Goal: Task Accomplishment & Management: Complete application form

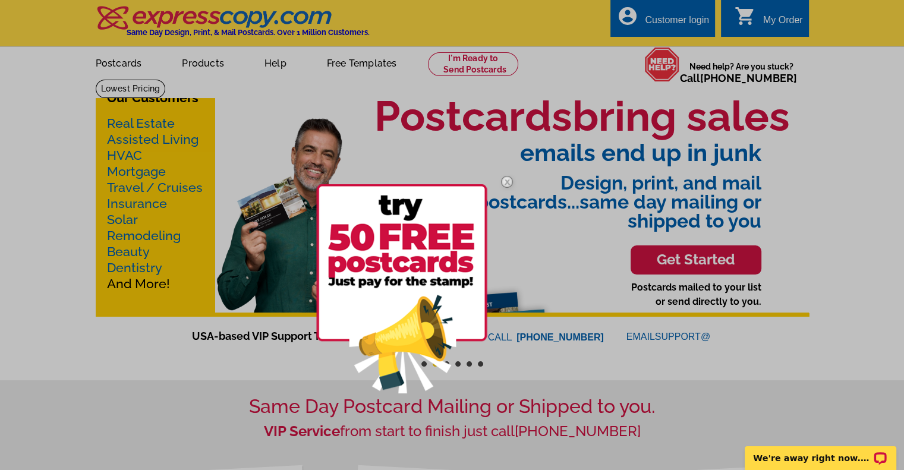
click at [698, 21] on div at bounding box center [452, 235] width 904 height 470
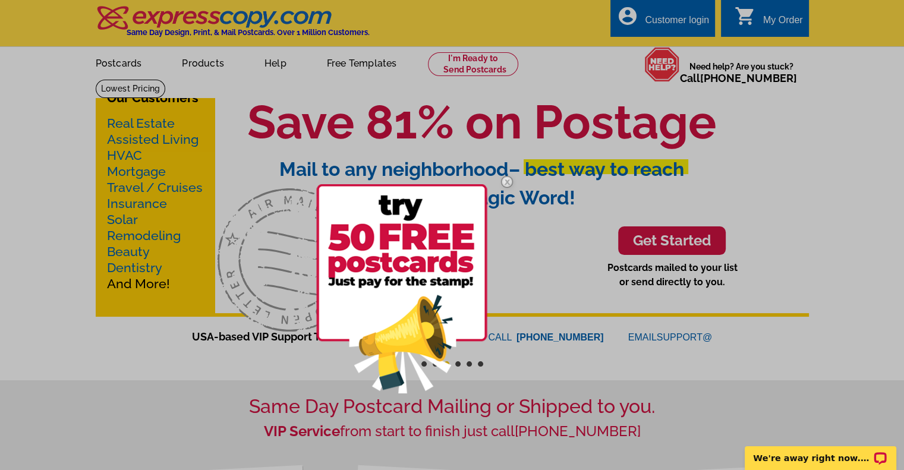
click at [676, 21] on div at bounding box center [452, 235] width 904 height 470
click at [640, 38] on div at bounding box center [452, 235] width 904 height 470
click at [507, 178] on img at bounding box center [507, 182] width 34 height 34
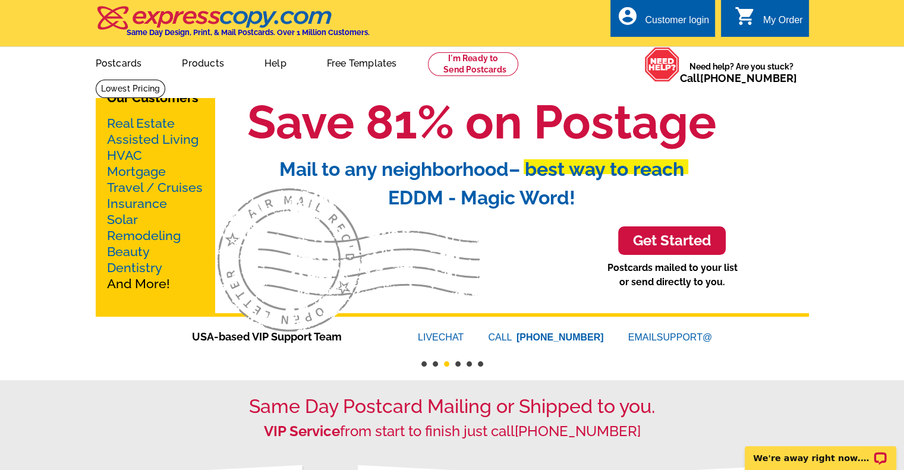
click at [675, 21] on div "Customer login" at bounding box center [677, 23] width 64 height 17
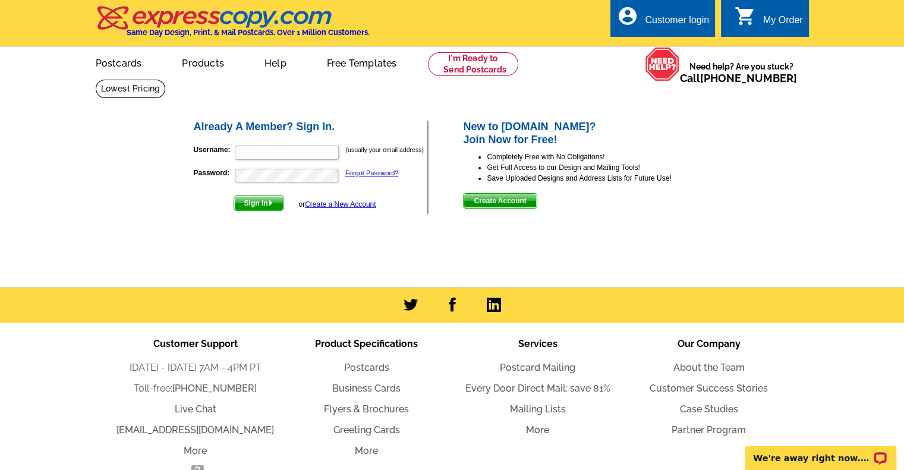
click at [362, 204] on link "Create a New Account" at bounding box center [340, 204] width 71 height 8
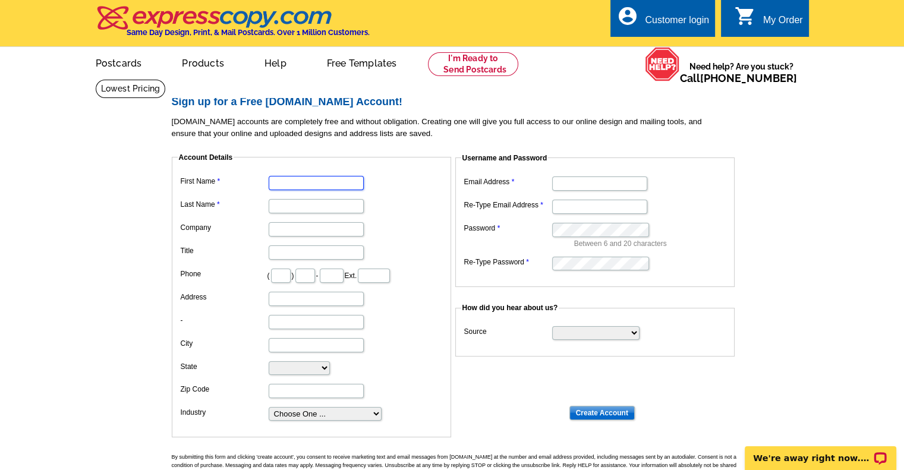
click at [316, 184] on input "First Name" at bounding box center [316, 183] width 95 height 14
type input "[PERSON_NAME]"
click at [294, 209] on input "Last Name" at bounding box center [316, 206] width 95 height 14
type input "[PERSON_NAME]"
click at [287, 231] on input "Company" at bounding box center [316, 229] width 95 height 14
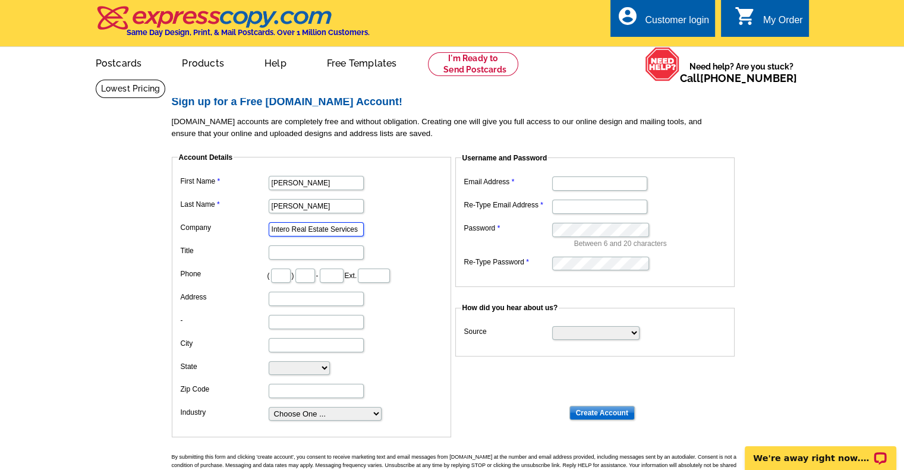
type input "Intero Real Estate Services"
click at [288, 253] on input "Title" at bounding box center [316, 253] width 95 height 14
type input "Broker Associate"
click at [285, 272] on input "text" at bounding box center [281, 276] width 20 height 14
type input "831"
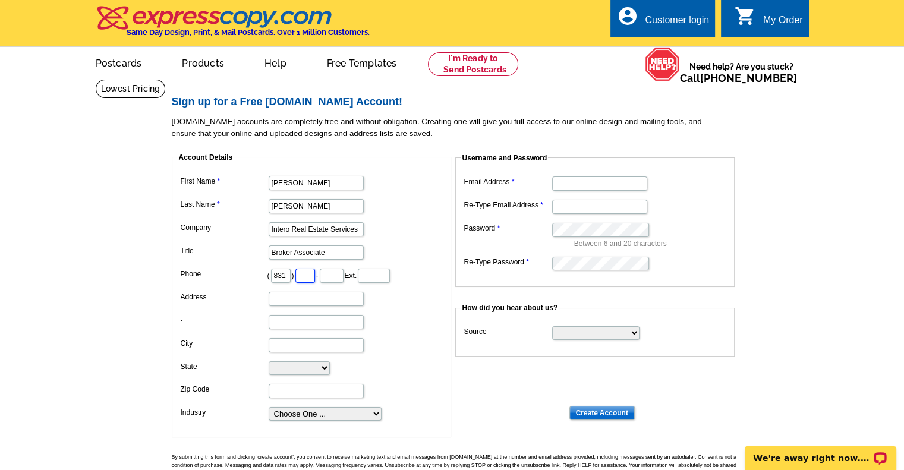
click at [315, 275] on input "text" at bounding box center [306, 276] width 20 height 14
type input "206"
click at [344, 279] on input "text" at bounding box center [332, 276] width 24 height 14
type input "3369"
click at [297, 298] on input "Address" at bounding box center [316, 299] width 95 height 14
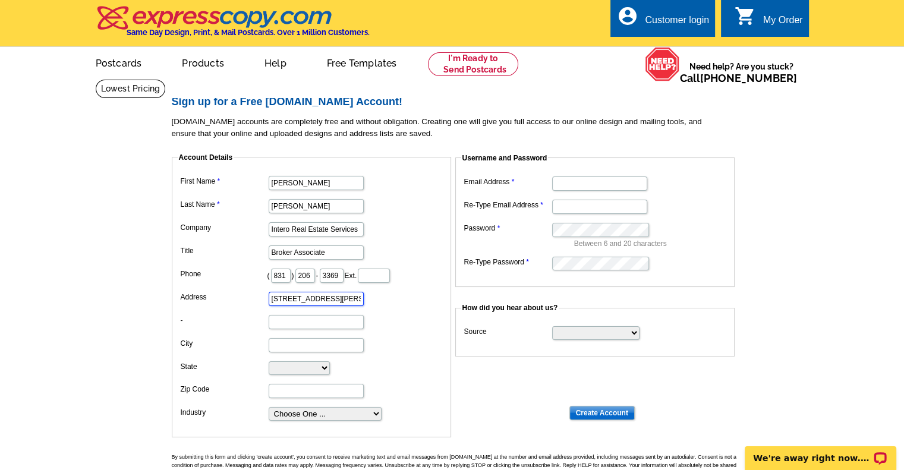
type input "[STREET_ADDRESS][PERSON_NAME]"
click at [283, 326] on input "-" at bounding box center [316, 322] width 95 height 14
type input "Suite C"
click at [279, 346] on input "City" at bounding box center [316, 345] width 95 height 14
type input "Hollister"
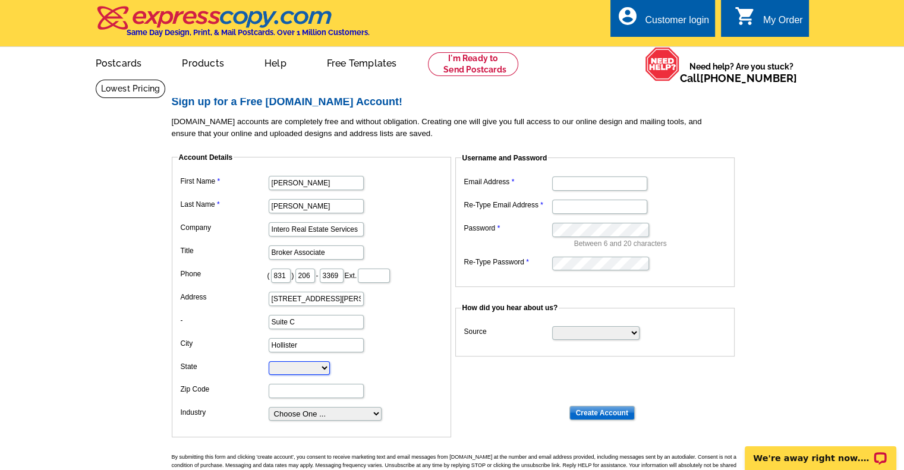
click at [283, 363] on select "[US_STATE] [US_STATE] [US_STATE] [US_STATE] [US_STATE] [US_STATE] [US_STATE] [U…" at bounding box center [299, 369] width 61 height 14
select select "CA"
click at [269, 362] on select "[US_STATE] [US_STATE] [US_STATE] [US_STATE] [US_STATE] [US_STATE] [US_STATE] [U…" at bounding box center [299, 369] width 61 height 14
click at [303, 390] on input "Zip Code" at bounding box center [316, 391] width 95 height 14
type input "95023"
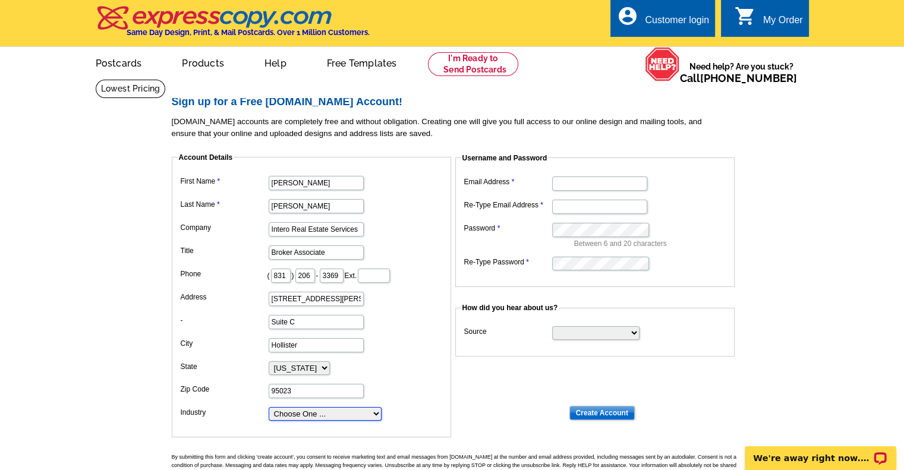
click at [348, 414] on select "Choose One ... Residential Real Estate Accounting Agriculture Architecture Arts…" at bounding box center [325, 414] width 113 height 14
select select "2"
click at [269, 407] on select "Choose One ... Residential Real Estate Accounting Agriculture Architecture Arts…" at bounding box center [325, 414] width 113 height 14
click at [420, 351] on dd "Hollister" at bounding box center [312, 344] width 268 height 18
click at [570, 186] on input "Email Address" at bounding box center [599, 184] width 95 height 14
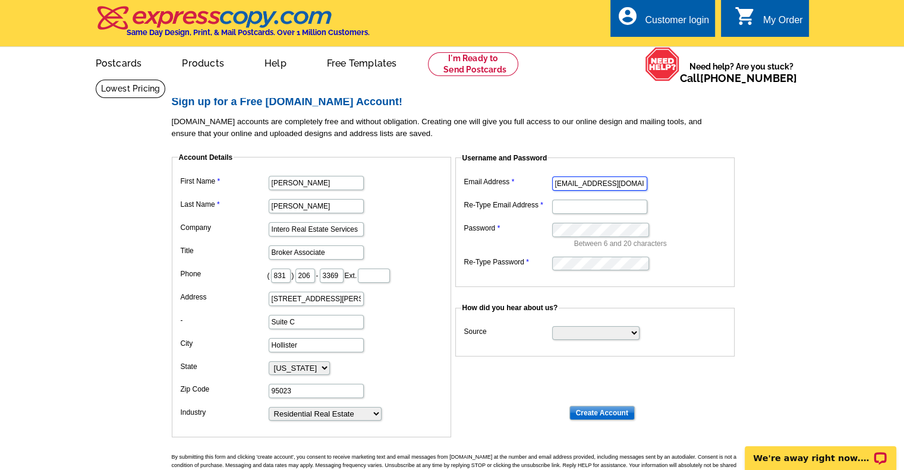
type input "[EMAIL_ADDRESS][DOMAIN_NAME]"
click at [559, 209] on input "Re-Type Email Address" at bounding box center [599, 207] width 95 height 14
type input "[EMAIL_ADDRESS][DOMAIN_NAME]"
click at [563, 284] on fieldset "Username and Password Email Address [EMAIL_ADDRESS][DOMAIN_NAME] Re-Type Email …" at bounding box center [595, 220] width 279 height 134
click at [631, 329] on select "Search Engine Television Ad Direct Mail Postcard Email Referred by a friend Oth…" at bounding box center [595, 333] width 87 height 14
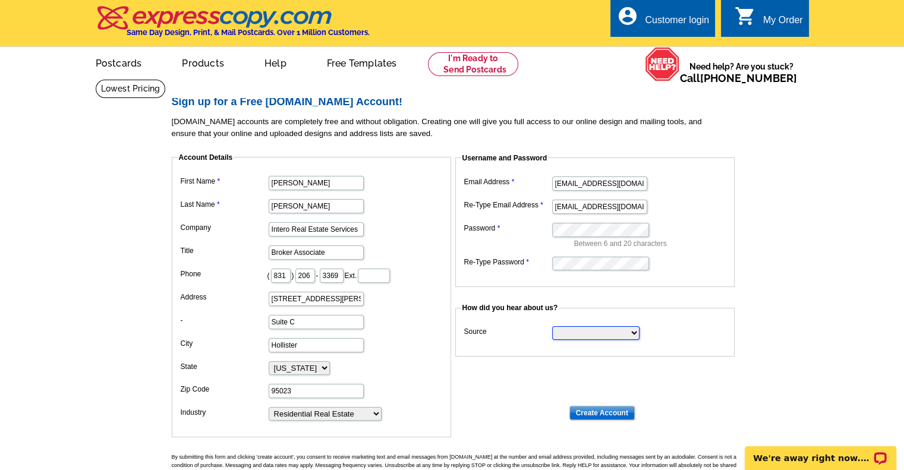
select select "other"
click at [552, 326] on select "Search Engine Television Ad Direct Mail Postcard Email Referred by a friend Oth…" at bounding box center [595, 333] width 87 height 14
click at [673, 392] on dt at bounding box center [457, 397] width 571 height 11
click at [612, 409] on input "Create Account" at bounding box center [602, 413] width 65 height 14
